Goal: Download file/media

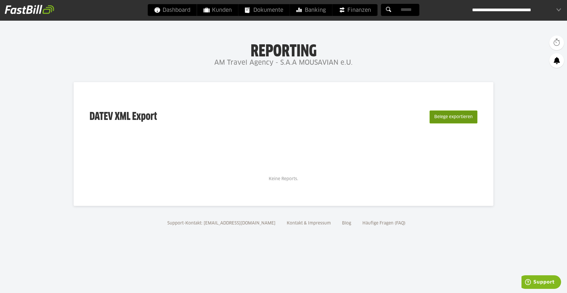
click at [458, 117] on button "Belege exportieren" at bounding box center [454, 117] width 48 height 13
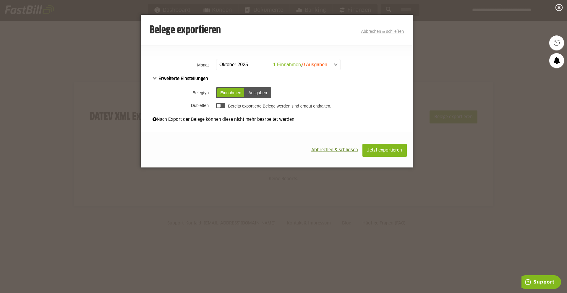
click at [256, 61] on span at bounding box center [275, 64] width 124 height 11
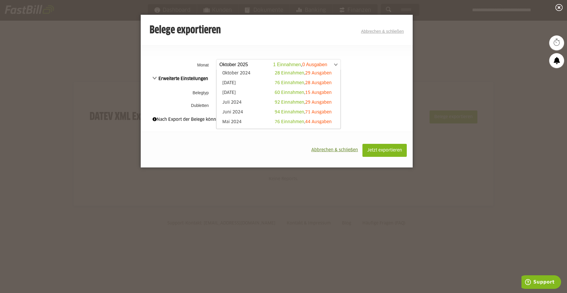
scroll to position [118, 0]
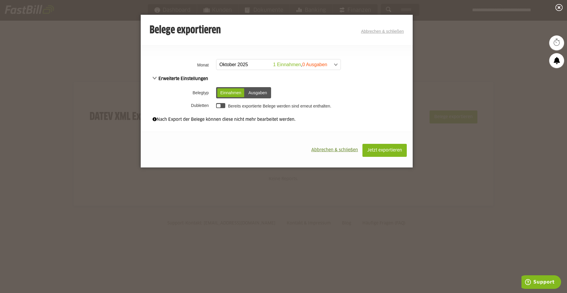
click at [183, 102] on th "Dubletten" at bounding box center [178, 106] width 74 height 10
click at [150, 78] on div "Erweiterte Einstellungen Belegtyp Einnahmen Ausgaben Einnahmen Ausgaben [GEOGRA…" at bounding box center [277, 92] width 272 height 35
click at [154, 79] on span "Erweiterte Einstellungen" at bounding box center [181, 79] width 56 height 4
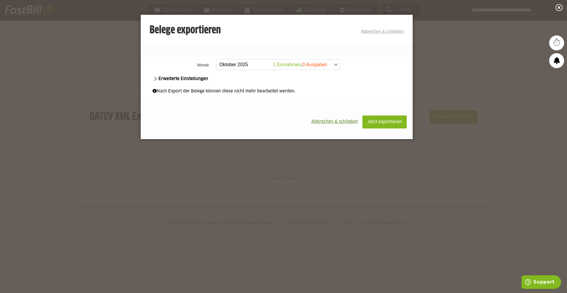
click at [155, 79] on span "Erweiterte Einstellungen" at bounding box center [181, 79] width 56 height 4
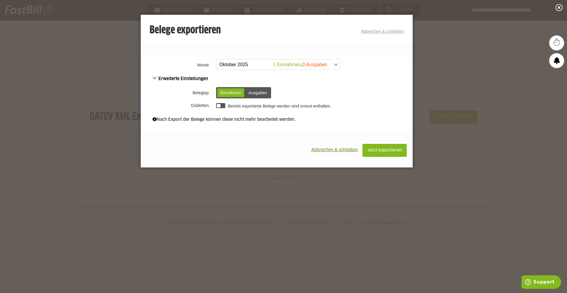
click at [258, 96] on div "Ausgaben" at bounding box center [257, 92] width 25 height 9
click at [226, 95] on div "Einnahmen" at bounding box center [230, 92] width 27 height 9
click at [296, 64] on span at bounding box center [275, 64] width 124 height 11
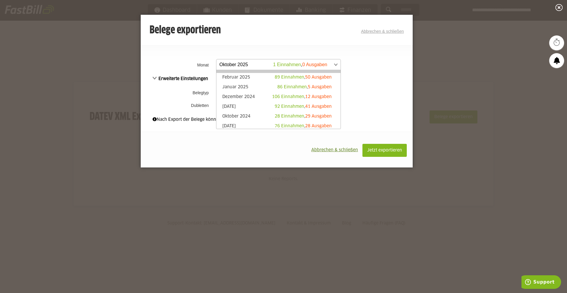
scroll to position [89, 0]
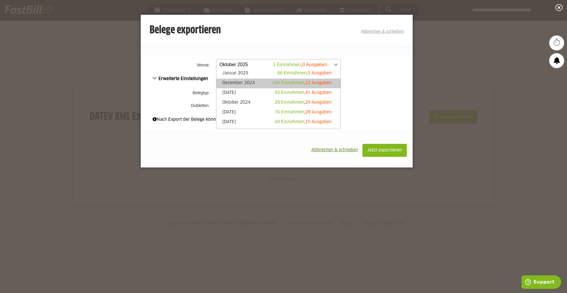
click at [266, 82] on link "[DATE] 106 Einnahmen , 12 Ausgaben" at bounding box center [278, 83] width 118 height 7
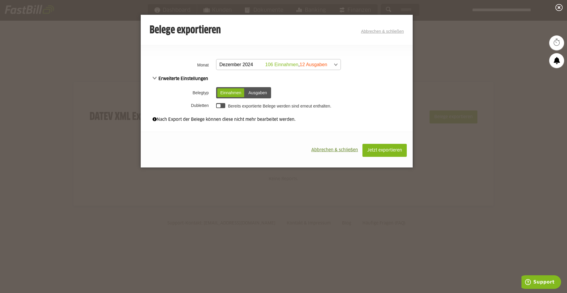
click at [320, 62] on span at bounding box center [275, 64] width 124 height 11
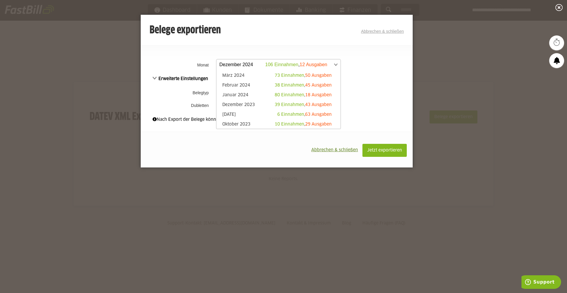
scroll to position [186, 0]
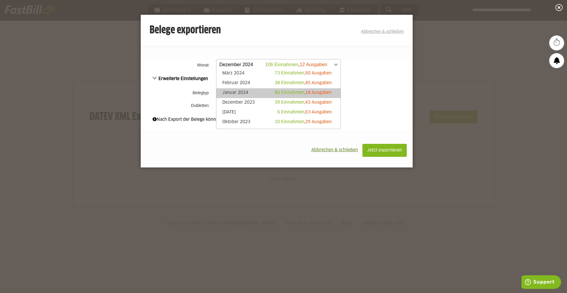
click at [290, 95] on div "80 Einnahmen , 18 Ausgaben" at bounding box center [303, 93] width 57 height 6
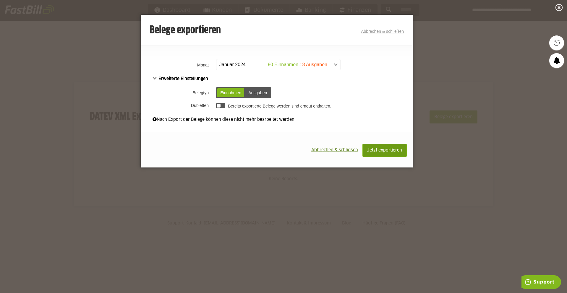
click at [383, 147] on button "Jetzt exportieren" at bounding box center [385, 150] width 44 height 13
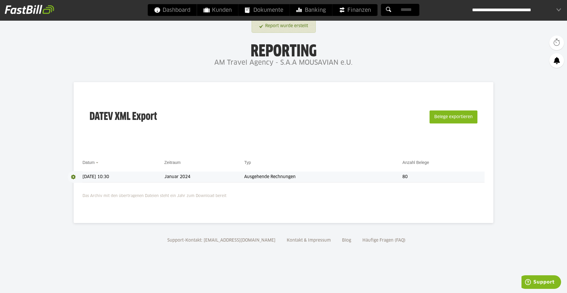
click at [72, 177] on span at bounding box center [75, 177] width 15 height 12
click at [83, 184] on link "Download" at bounding box center [84, 185] width 32 height 7
click at [289, 179] on td "Ausgehende Rechnungen" at bounding box center [323, 177] width 158 height 11
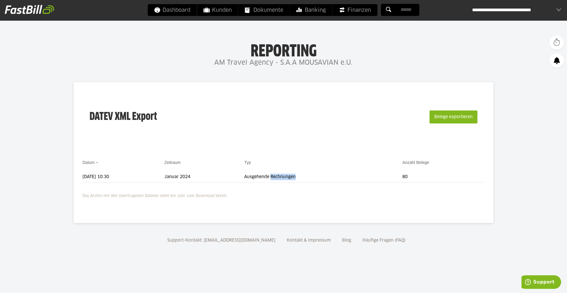
click at [76, 177] on span "Download" at bounding box center [75, 177] width 15 height 12
click at [75, 177] on span "Download" at bounding box center [75, 177] width 15 height 12
click at [78, 185] on link "Download" at bounding box center [84, 185] width 32 height 7
click at [556, 7] on div "**********" at bounding box center [516, 10] width 89 height 12
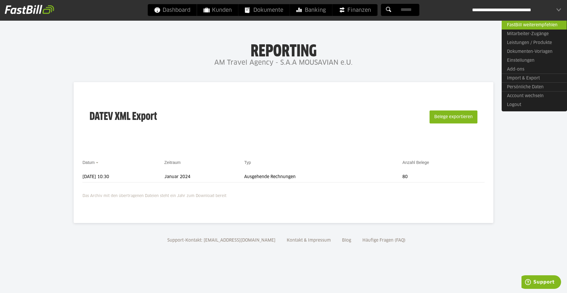
click at [274, 145] on div "DATEV XML Export Belege exportieren" at bounding box center [283, 120] width 402 height 59
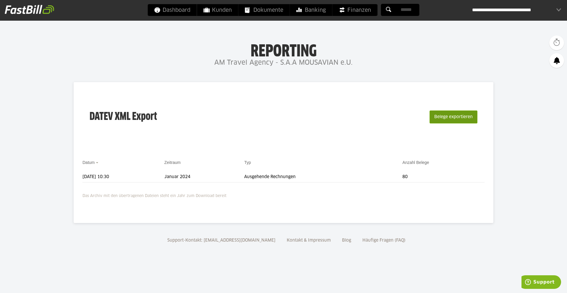
click at [444, 117] on button "Belege exportieren" at bounding box center [454, 117] width 48 height 13
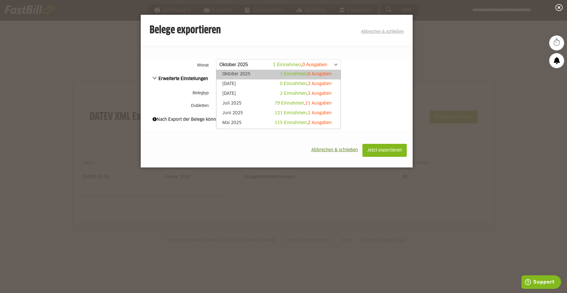
click at [305, 62] on span at bounding box center [275, 64] width 124 height 11
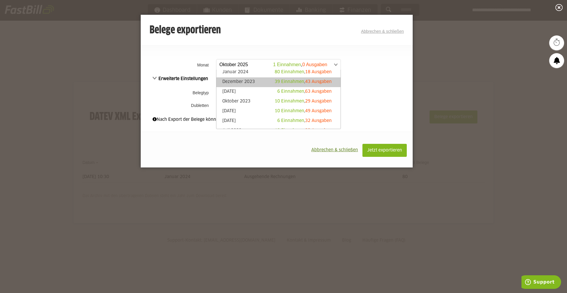
scroll to position [177, 0]
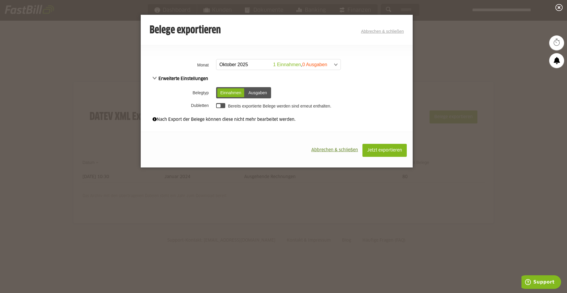
click at [391, 96] on td "Einnahmen Ausgaben Einnahmen Ausgaben" at bounding box center [314, 92] width 198 height 15
click at [268, 92] on div "Ausgaben" at bounding box center [257, 92] width 25 height 9
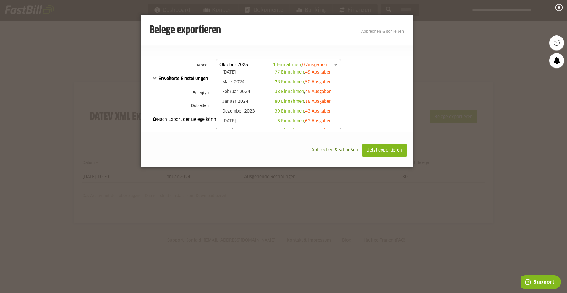
click at [295, 64] on span at bounding box center [275, 64] width 124 height 11
click at [247, 97] on li "Januar 2024 80 Einnahmen , 18 Ausgaben" at bounding box center [278, 102] width 124 height 10
click at [250, 98] on li "Januar 2024 80 Einnahmen , 18 Ausgaben" at bounding box center [278, 102] width 124 height 10
click at [252, 101] on link "Januar 2024 80 Einnahmen , 18 Ausgaben" at bounding box center [278, 102] width 118 height 7
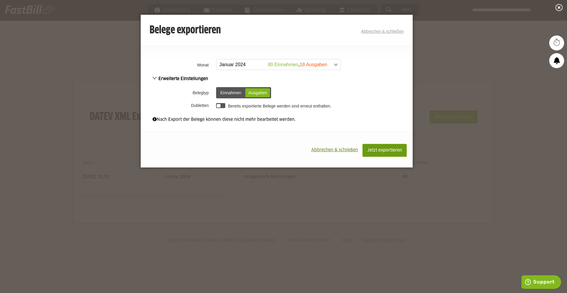
click at [387, 151] on span "Jetzt exportieren" at bounding box center [384, 150] width 35 height 4
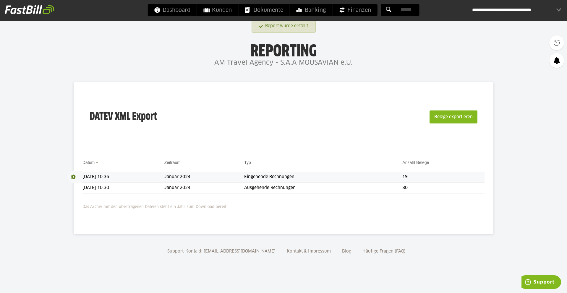
click at [72, 176] on span at bounding box center [75, 177] width 15 height 12
click at [73, 176] on span "Download" at bounding box center [75, 177] width 15 height 12
click at [78, 184] on link "Download" at bounding box center [84, 185] width 32 height 7
click at [181, 11] on span "Dashboard" at bounding box center [172, 10] width 36 height 12
